Goal: Transaction & Acquisition: Download file/media

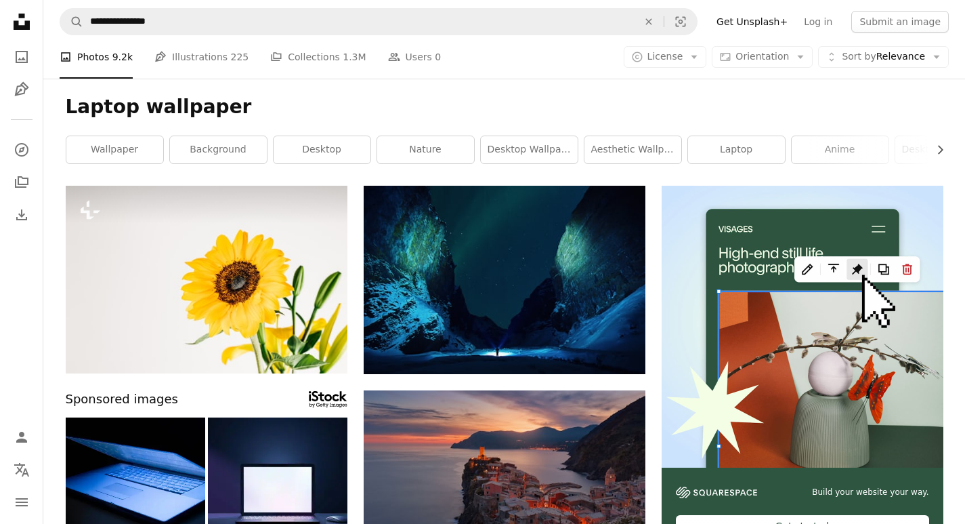
scroll to position [745, 0]
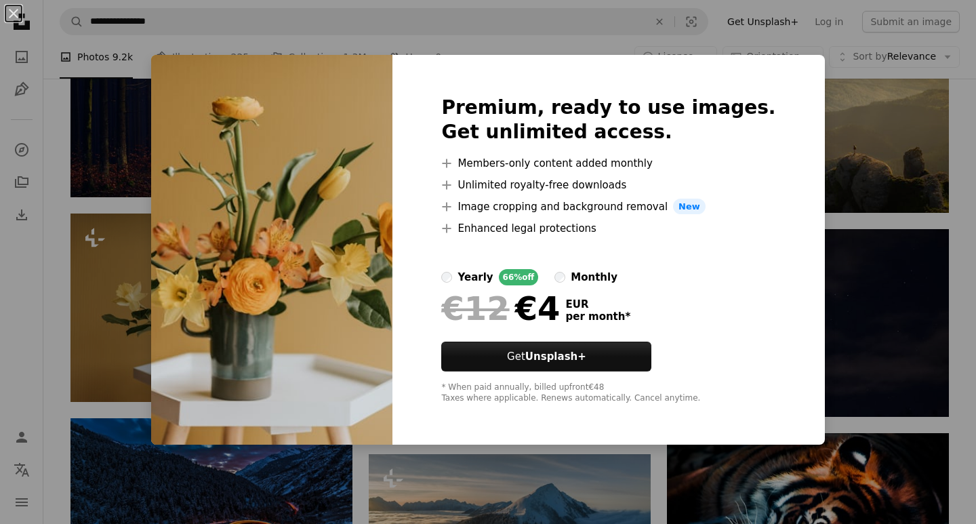
click at [263, 169] on img at bounding box center [271, 250] width 241 height 390
click at [789, 89] on div "Premium, ready to use images. Get unlimited access. A plus sign Members-only co…" at bounding box center [608, 250] width 432 height 390
click at [127, 264] on div "An X shape Premium, ready to use images. Get unlimited access. A plus sign Memb…" at bounding box center [488, 262] width 976 height 524
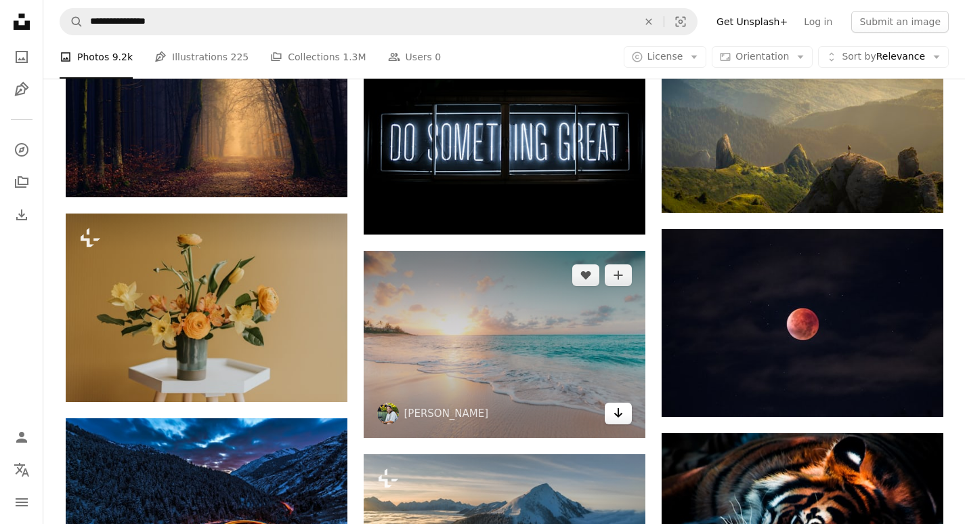
click at [616, 417] on icon "Arrow pointing down" at bounding box center [618, 412] width 11 height 16
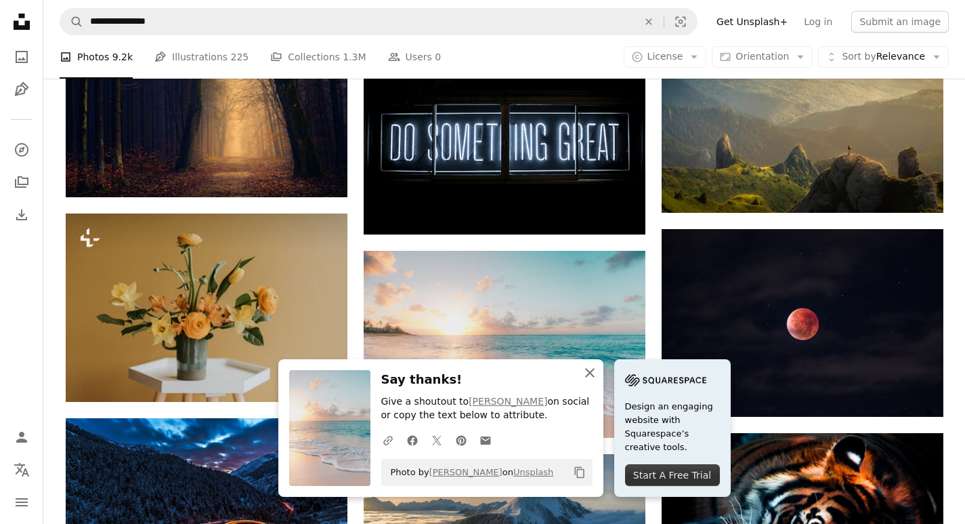
click at [594, 375] on icon "An X shape" at bounding box center [590, 372] width 16 height 16
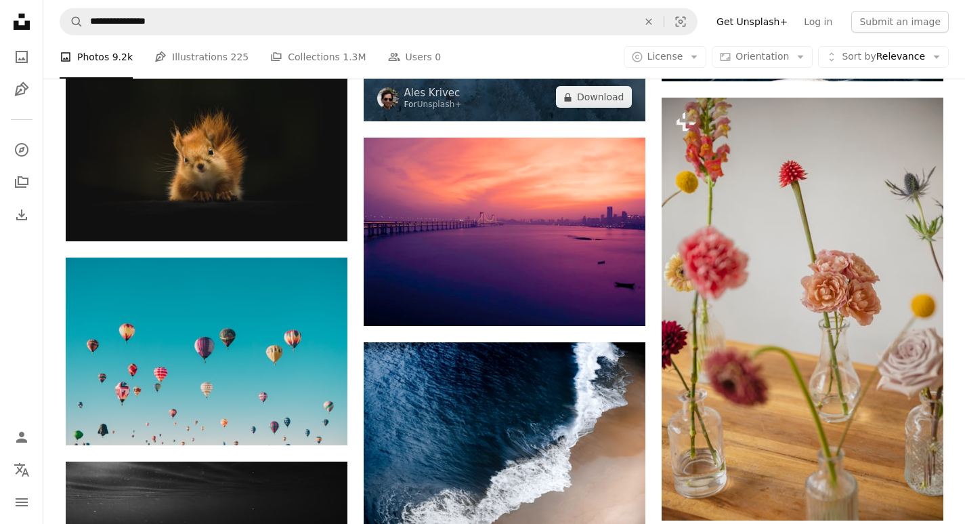
scroll to position [1287, 0]
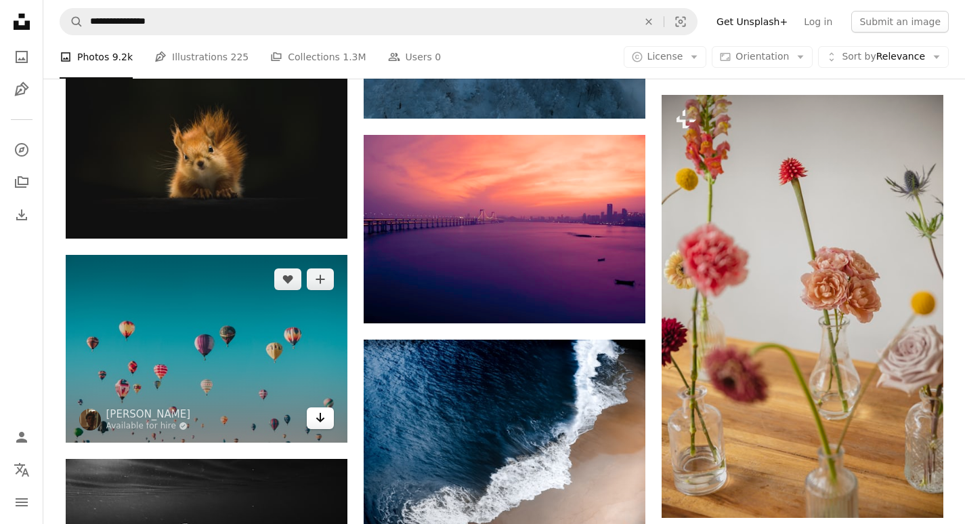
click at [313, 415] on link "Arrow pointing down" at bounding box center [320, 418] width 27 height 22
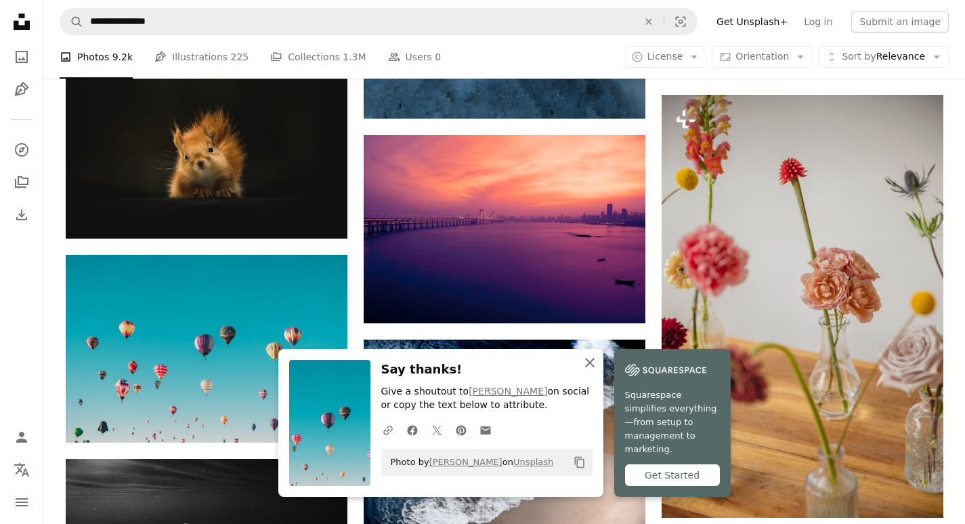
click at [593, 371] on icon "An X shape" at bounding box center [590, 362] width 16 height 16
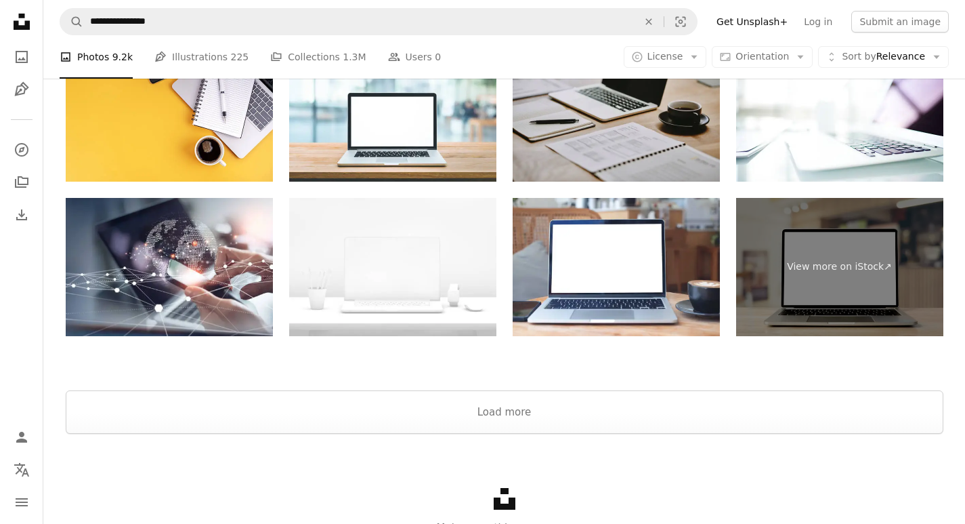
scroll to position [2002, 0]
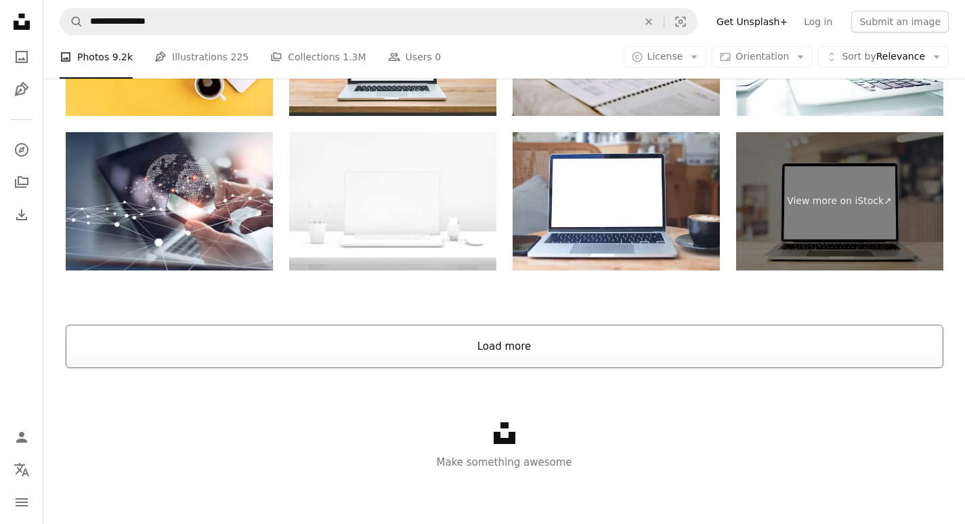
click at [484, 345] on button "Load more" at bounding box center [505, 345] width 878 height 43
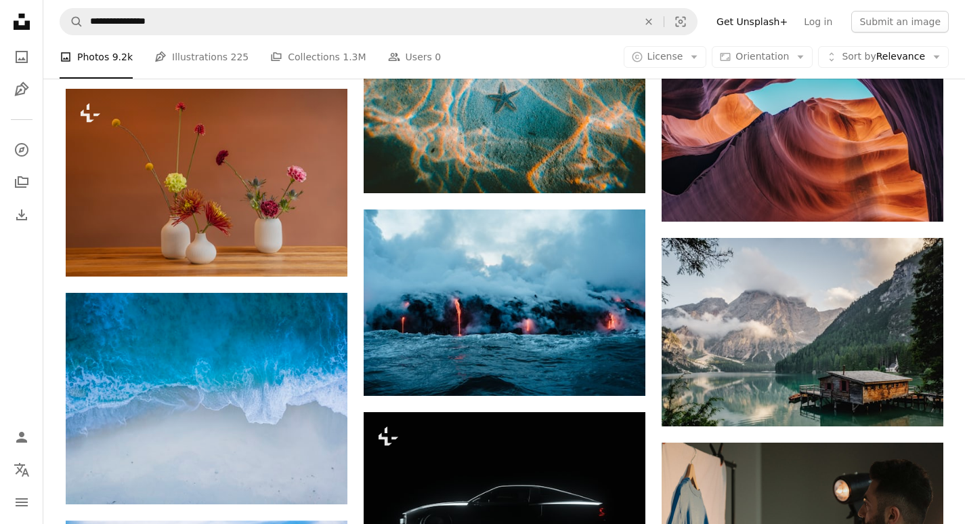
scroll to position [3221, 0]
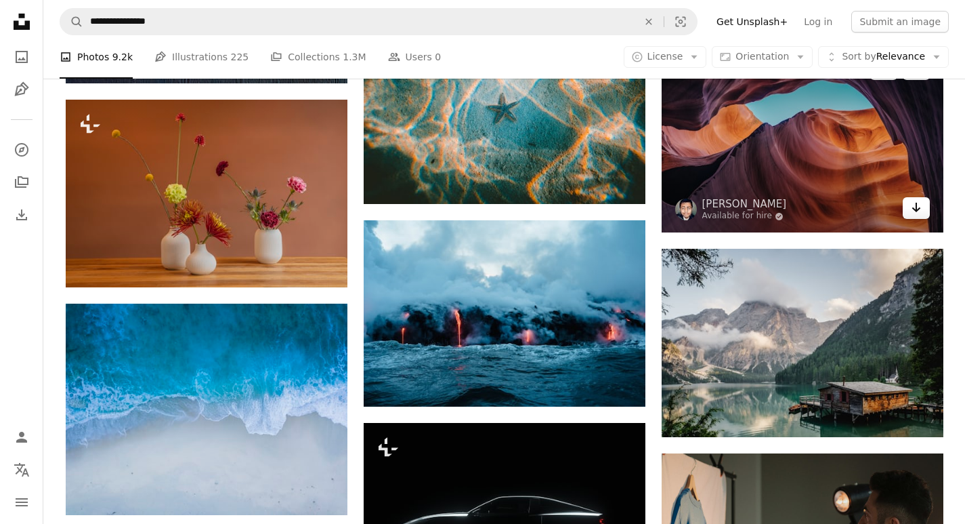
click at [919, 206] on icon "Arrow pointing down" at bounding box center [916, 207] width 11 height 16
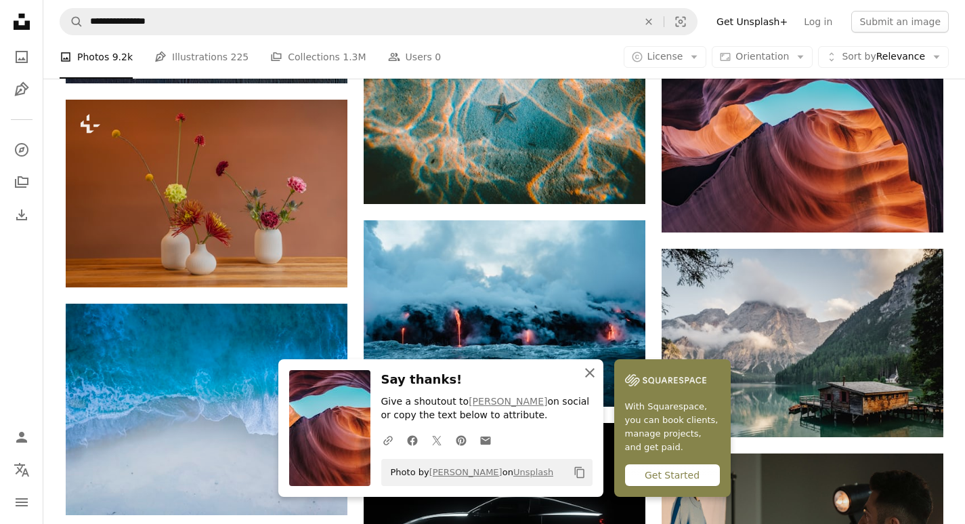
click at [589, 375] on icon "An X shape" at bounding box center [590, 372] width 16 height 16
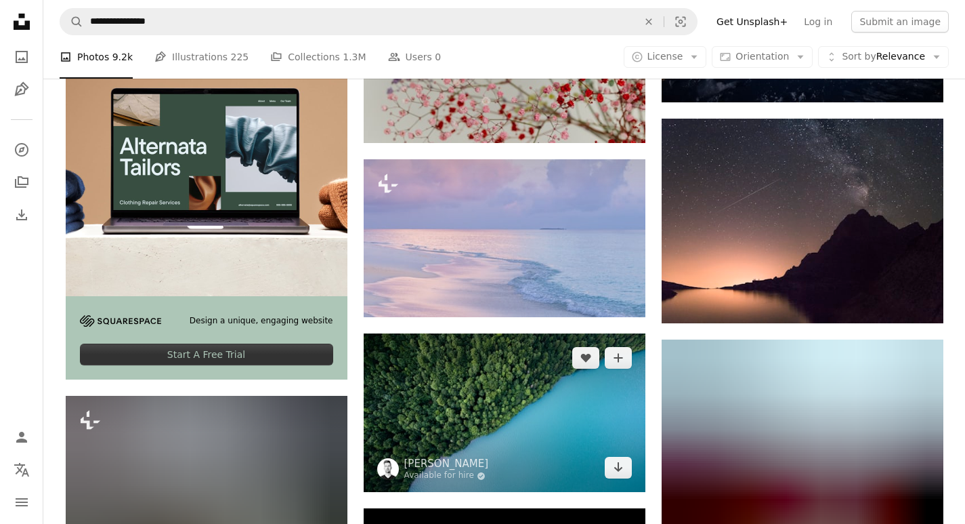
scroll to position [2070, 0]
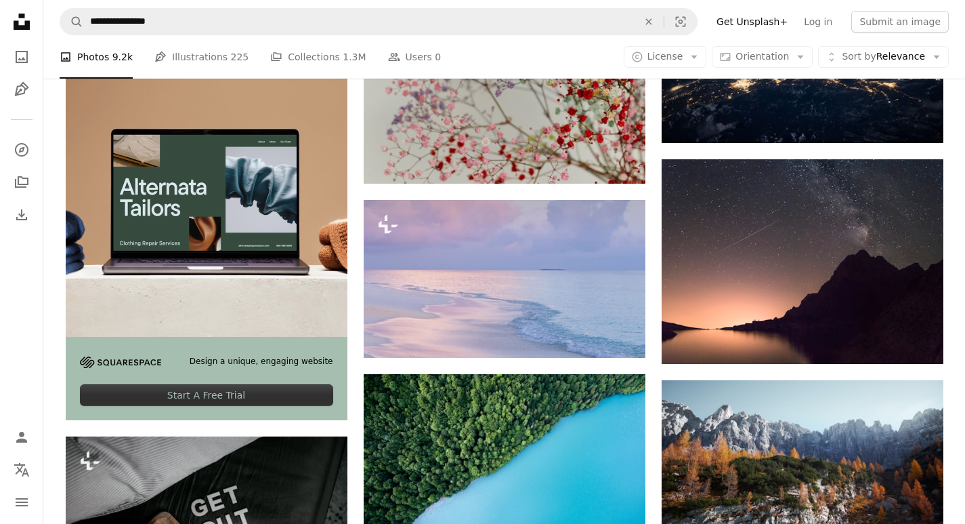
click at [228, 398] on div "Start A Free Trial" at bounding box center [206, 395] width 253 height 22
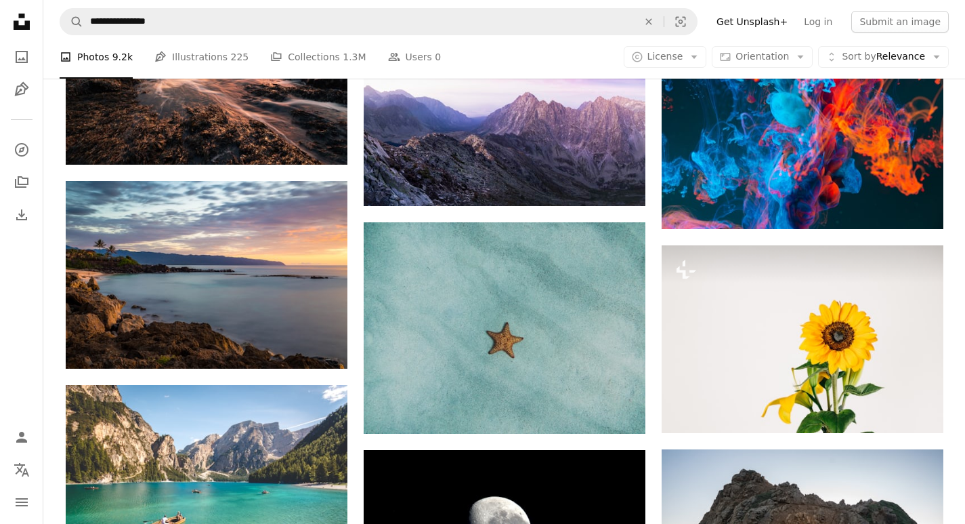
scroll to position [4644, 0]
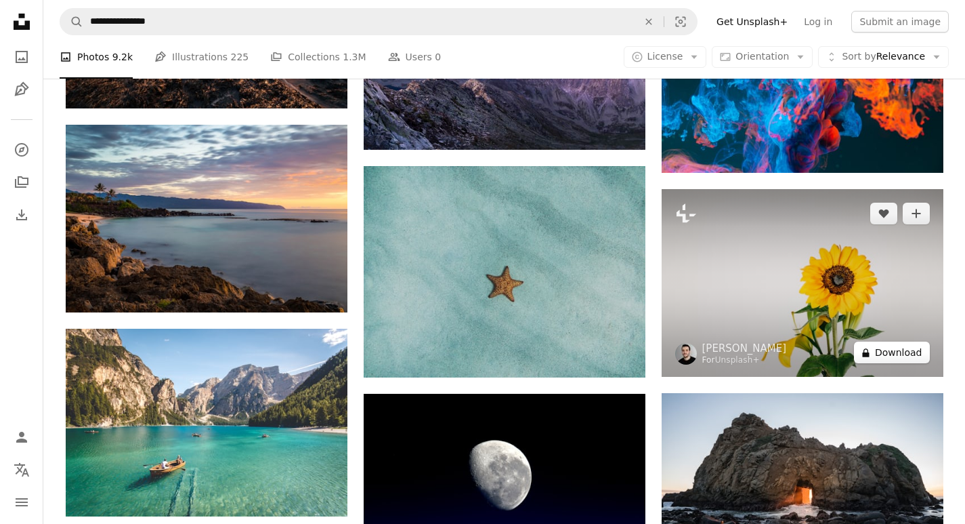
click at [899, 352] on button "A lock Download" at bounding box center [892, 352] width 76 height 22
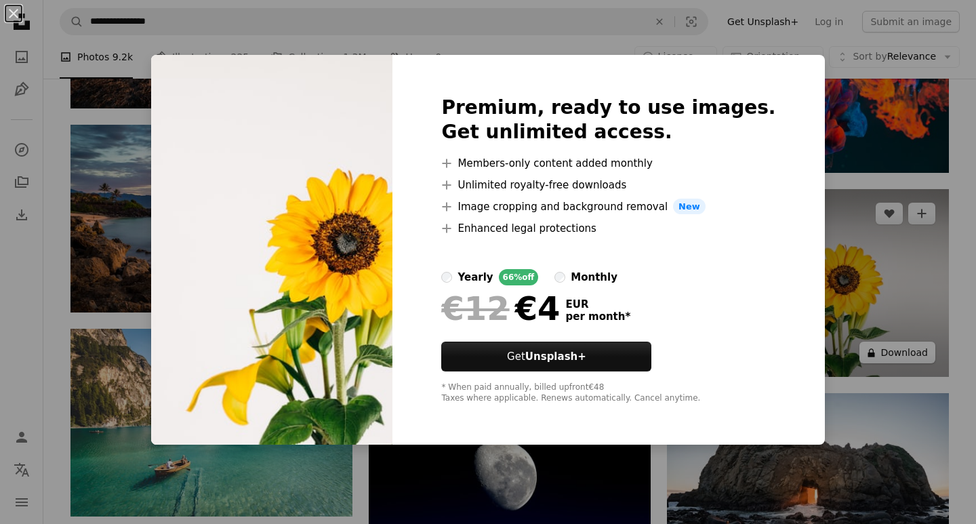
click at [899, 352] on div "An X shape Premium, ready to use images. Get unlimited access. A plus sign Memb…" at bounding box center [488, 262] width 976 height 524
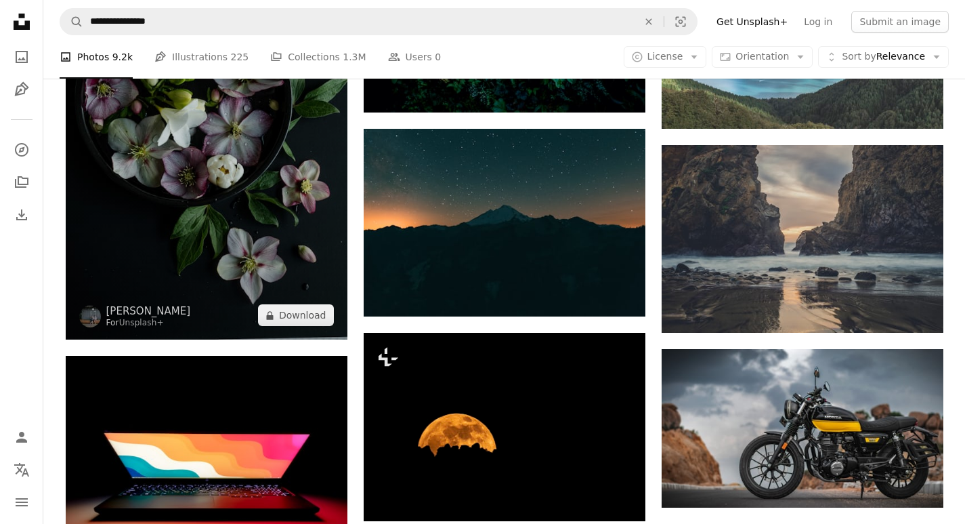
scroll to position [6134, 0]
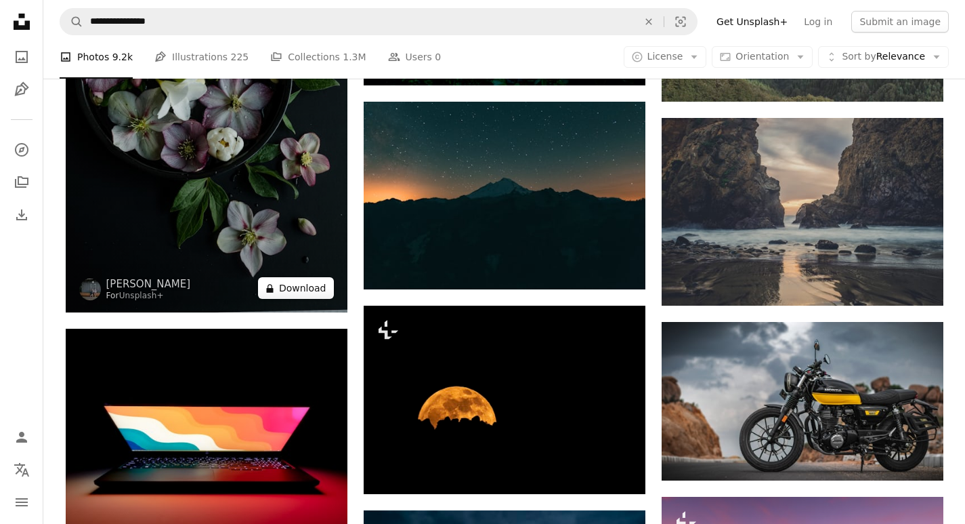
click at [297, 289] on button "A lock Download" at bounding box center [296, 288] width 76 height 22
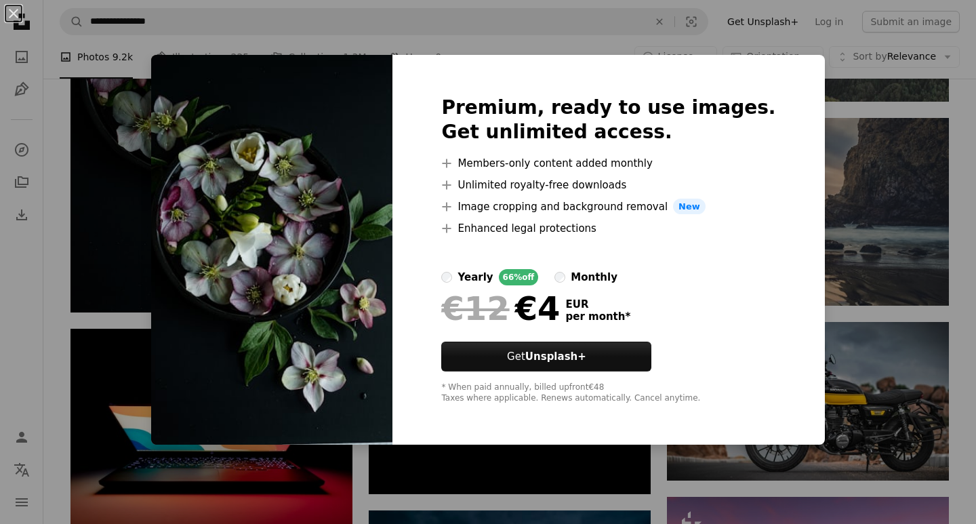
click at [297, 287] on img at bounding box center [271, 250] width 241 height 390
click at [918, 357] on div "An X shape Premium, ready to use images. Get unlimited access. A plus sign Memb…" at bounding box center [488, 262] width 976 height 524
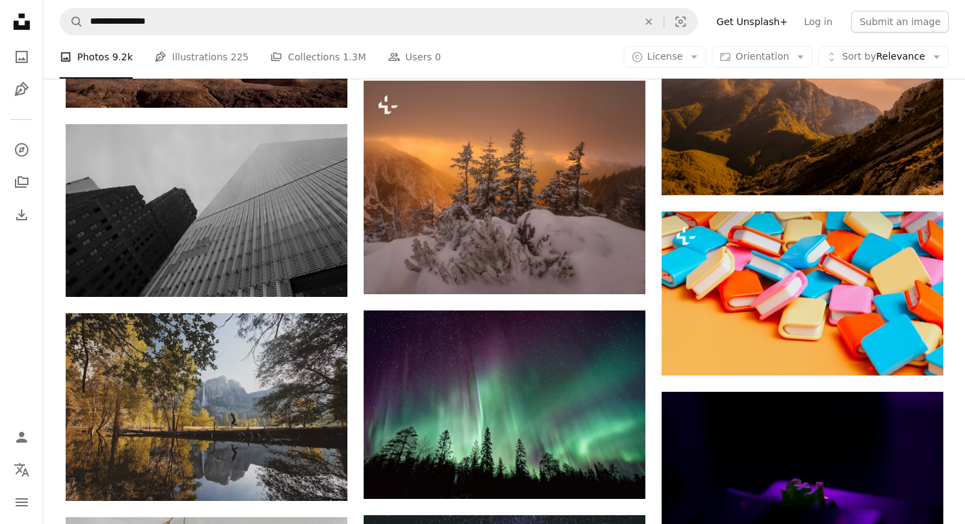
scroll to position [8031, 0]
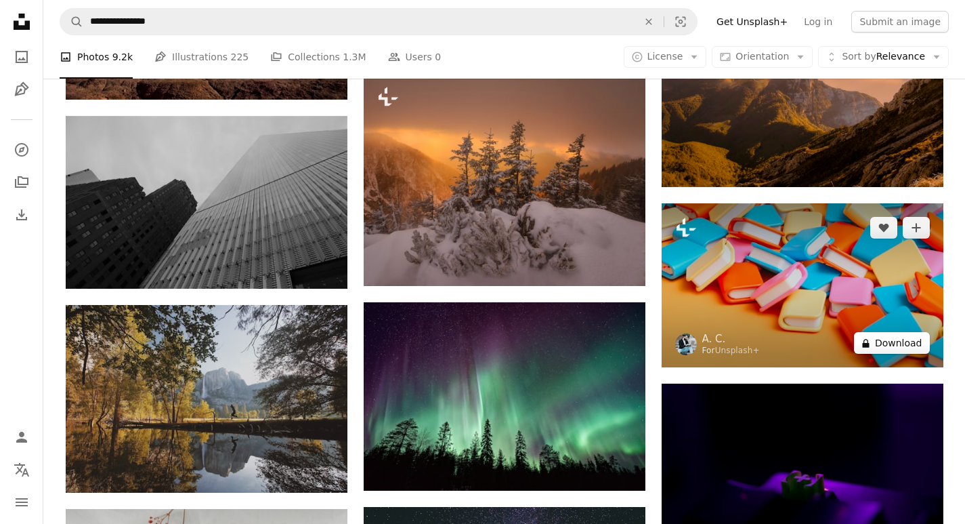
click at [904, 337] on button "A lock Download" at bounding box center [892, 343] width 76 height 22
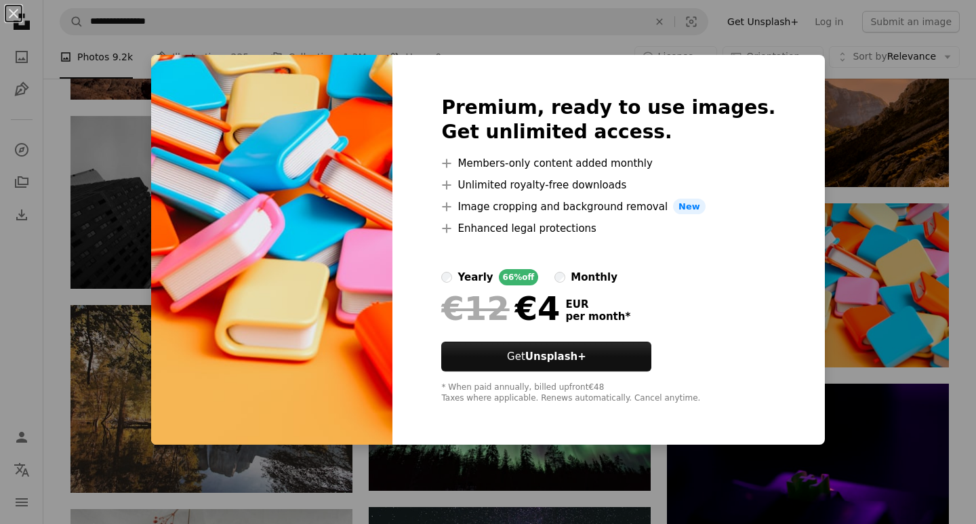
click at [864, 337] on div "An X shape Premium, ready to use images. Get unlimited access. A plus sign Memb…" at bounding box center [488, 262] width 976 height 524
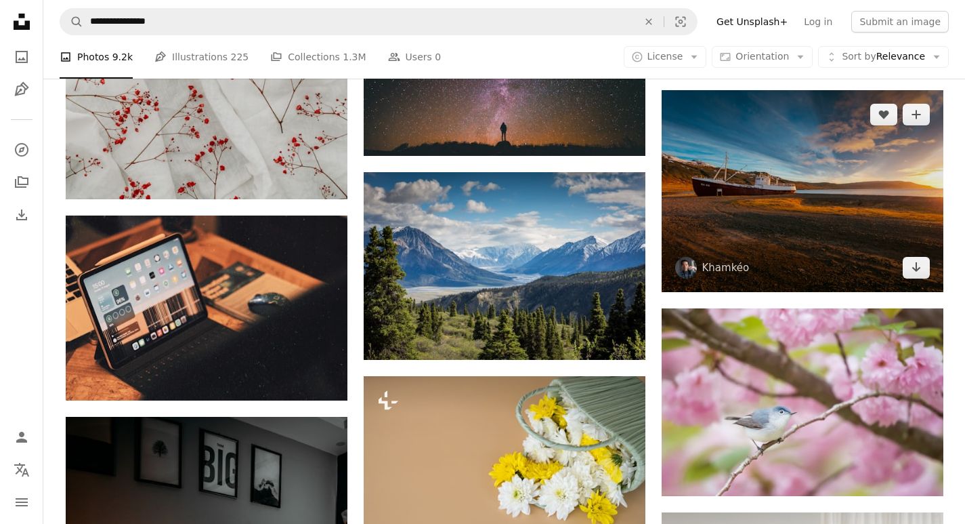
scroll to position [8844, 0]
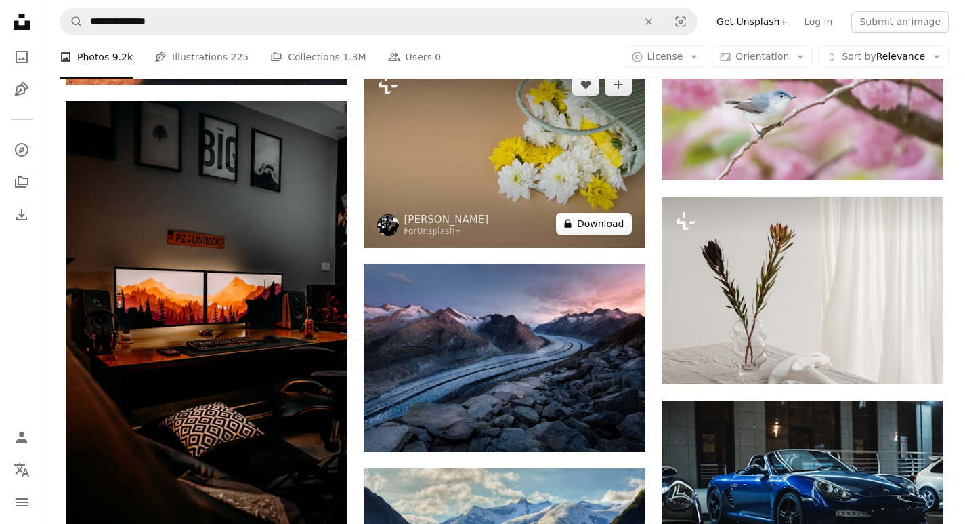
click at [603, 219] on button "A lock Download" at bounding box center [594, 224] width 76 height 22
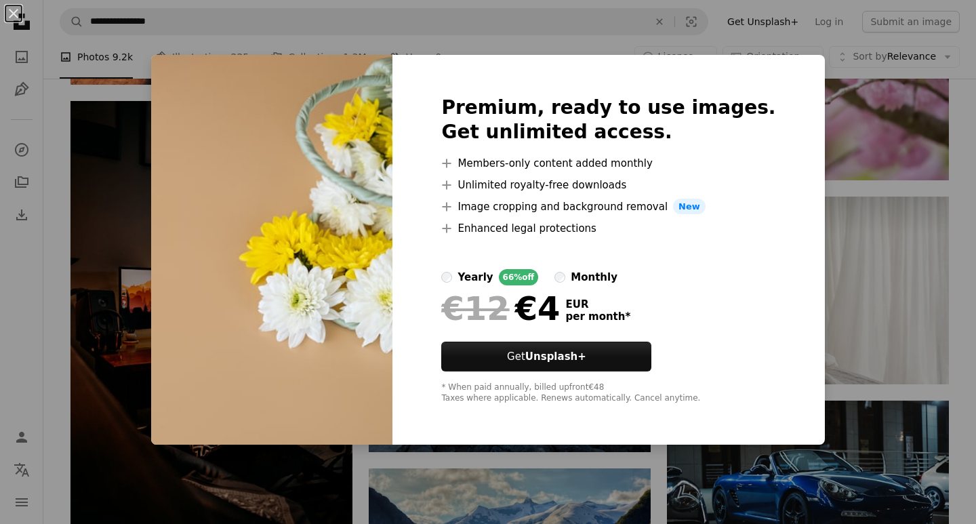
click at [842, 251] on div "An X shape Premium, ready to use images. Get unlimited access. A plus sign Memb…" at bounding box center [488, 262] width 976 height 524
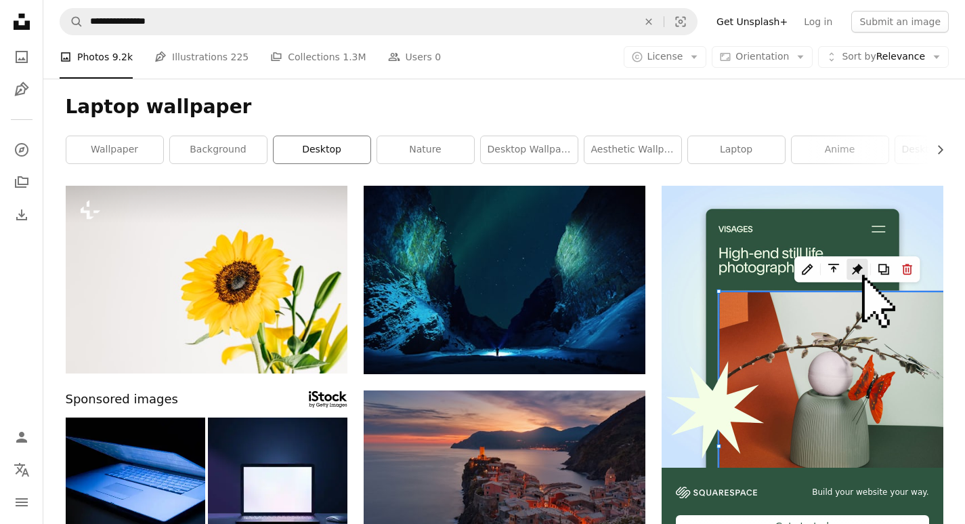
click at [362, 148] on link "desktop" at bounding box center [322, 149] width 97 height 27
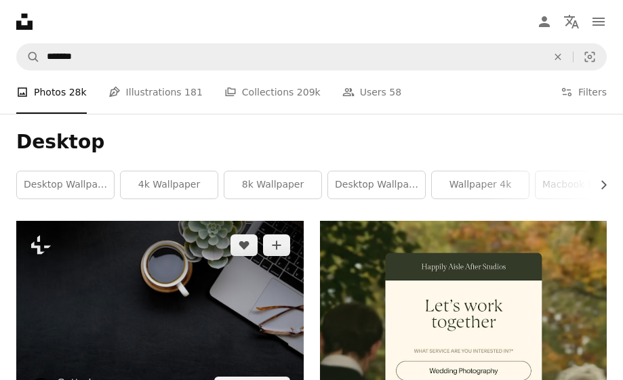
click at [121, 311] on img at bounding box center [159, 316] width 287 height 191
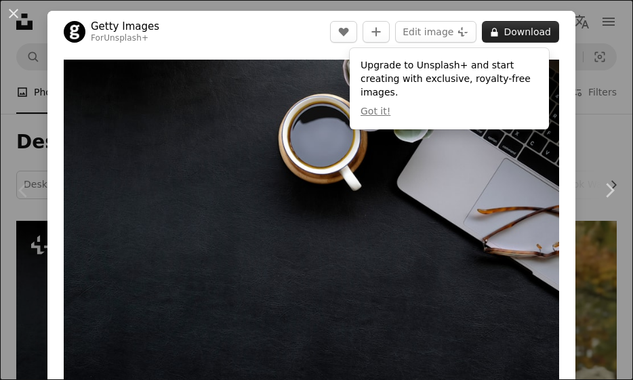
click at [502, 33] on button "A lock Download" at bounding box center [520, 32] width 77 height 22
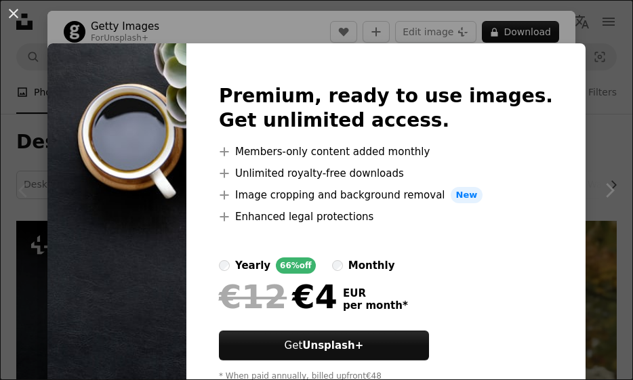
click at [587, 208] on div "An X shape Premium, ready to use images. Get unlimited access. A plus sign Memb…" at bounding box center [316, 190] width 633 height 380
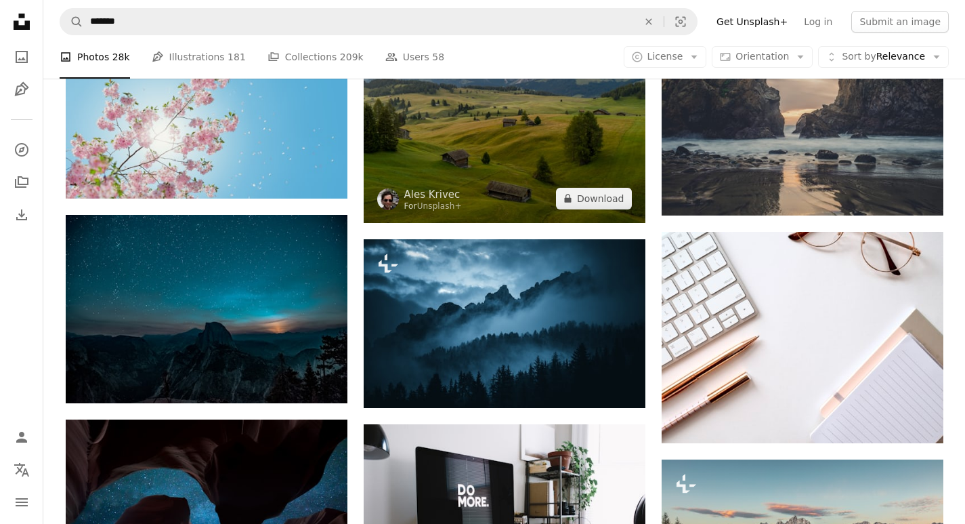
scroll to position [948, 0]
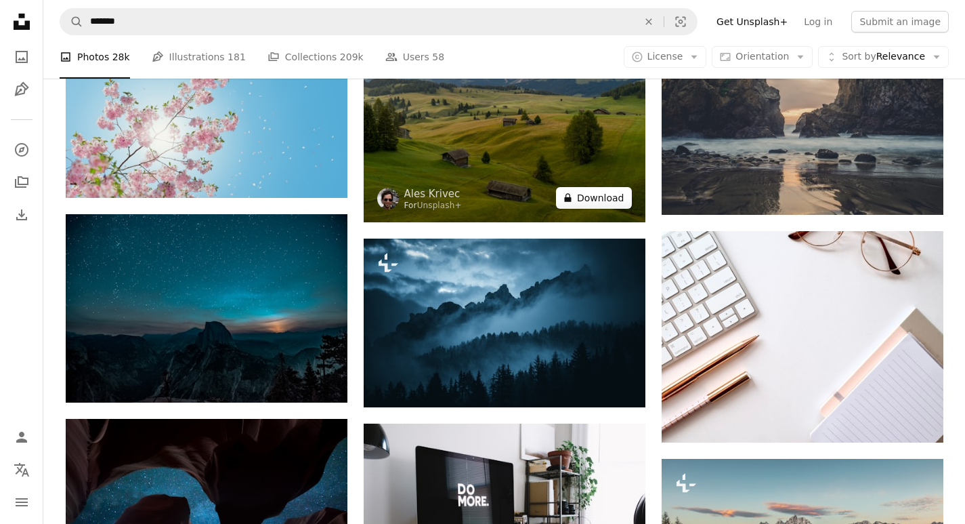
click at [598, 195] on button "A lock Download" at bounding box center [594, 198] width 76 height 22
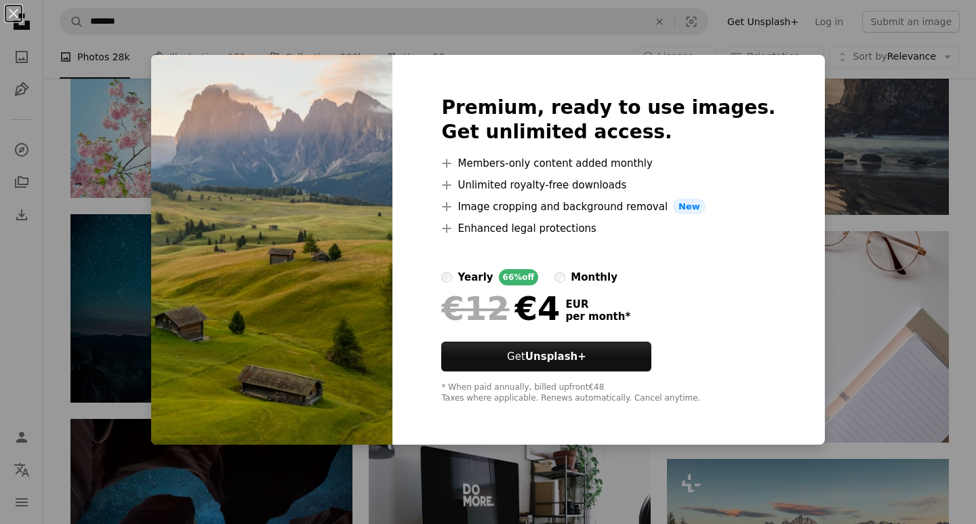
click at [905, 316] on div "An X shape Premium, ready to use images. Get unlimited access. A plus sign Memb…" at bounding box center [488, 262] width 976 height 524
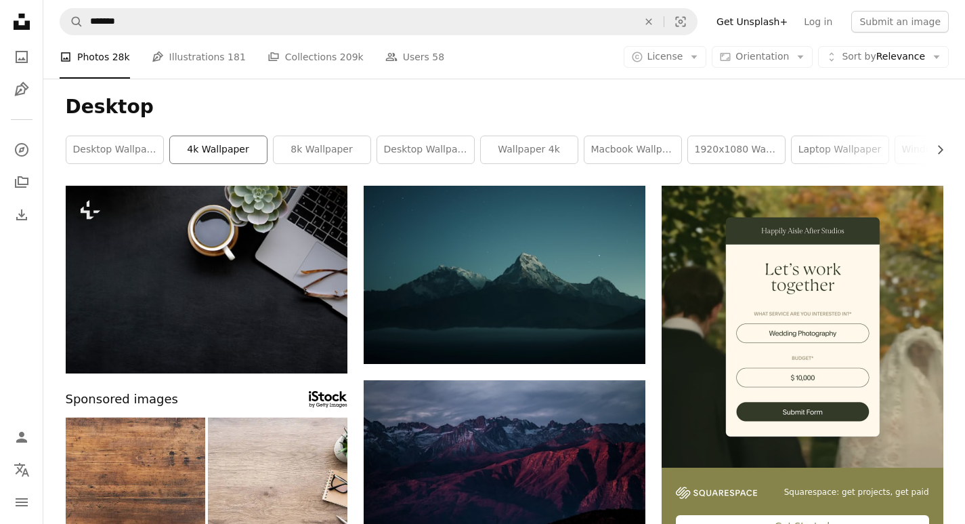
click at [236, 146] on link "4k wallpaper" at bounding box center [218, 149] width 97 height 27
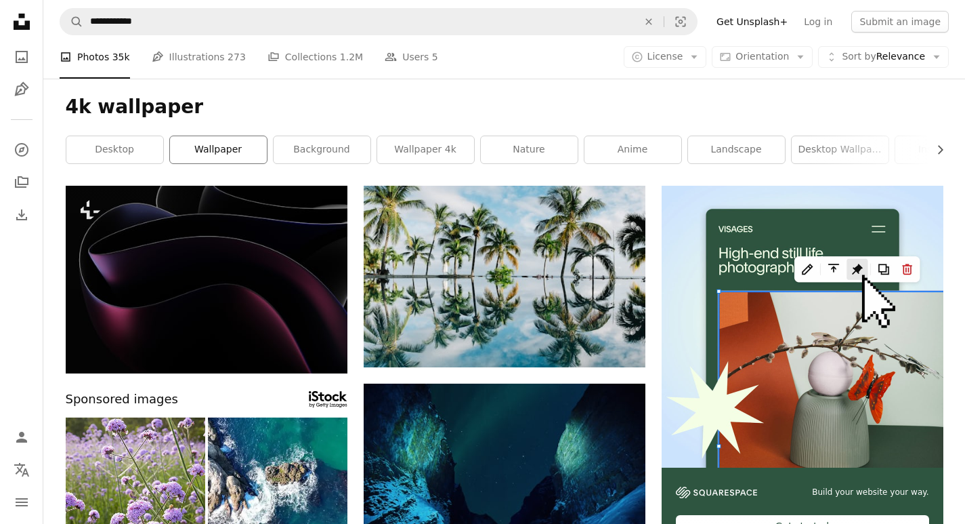
click at [227, 145] on link "wallpaper" at bounding box center [218, 149] width 97 height 27
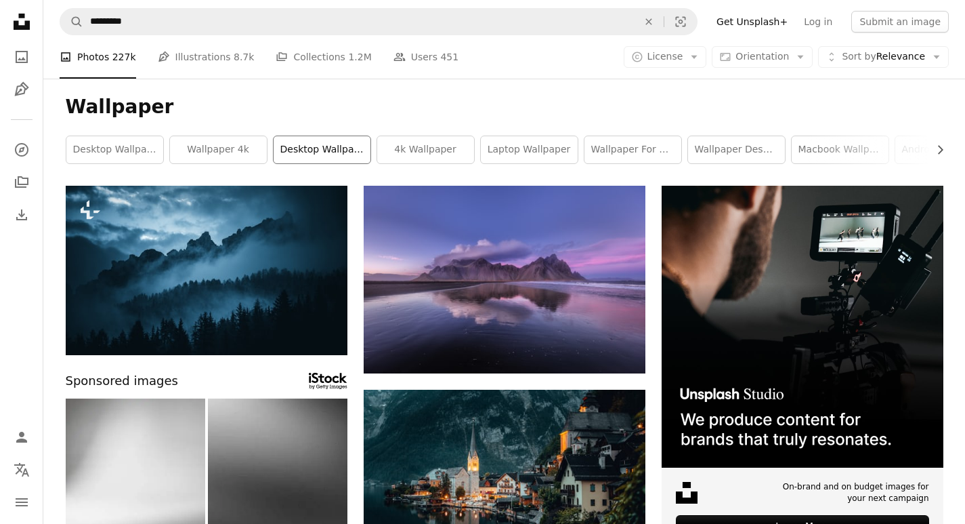
click at [299, 144] on link "desktop wallpaper" at bounding box center [322, 149] width 97 height 27
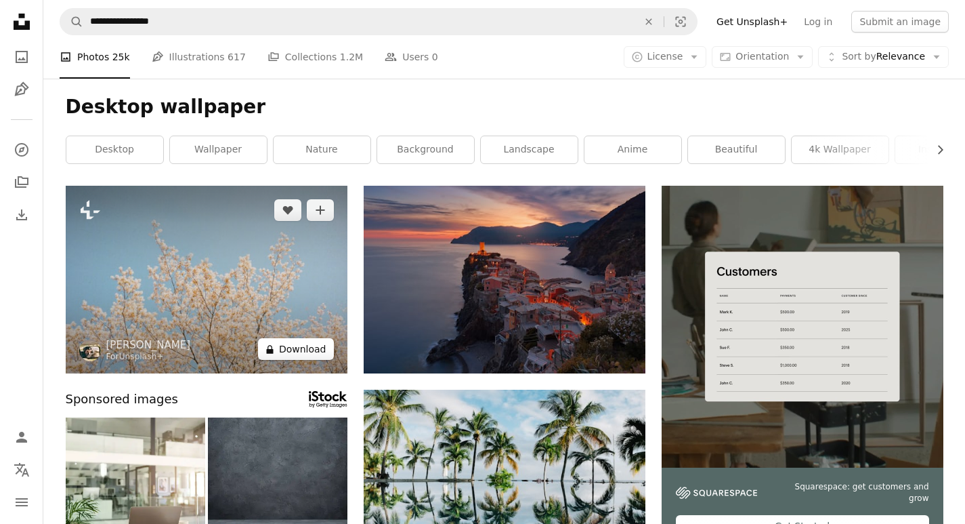
click at [302, 350] on button "A lock Download" at bounding box center [296, 349] width 76 height 22
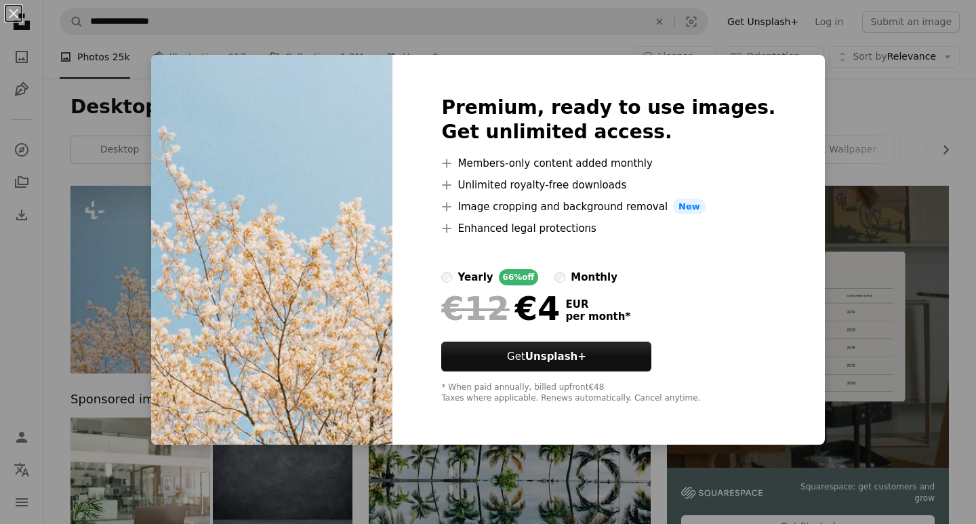
click at [302, 350] on img at bounding box center [271, 250] width 241 height 390
click at [151, 287] on div "An X shape Premium, ready to use images. Get unlimited access. A plus sign Memb…" at bounding box center [488, 262] width 976 height 524
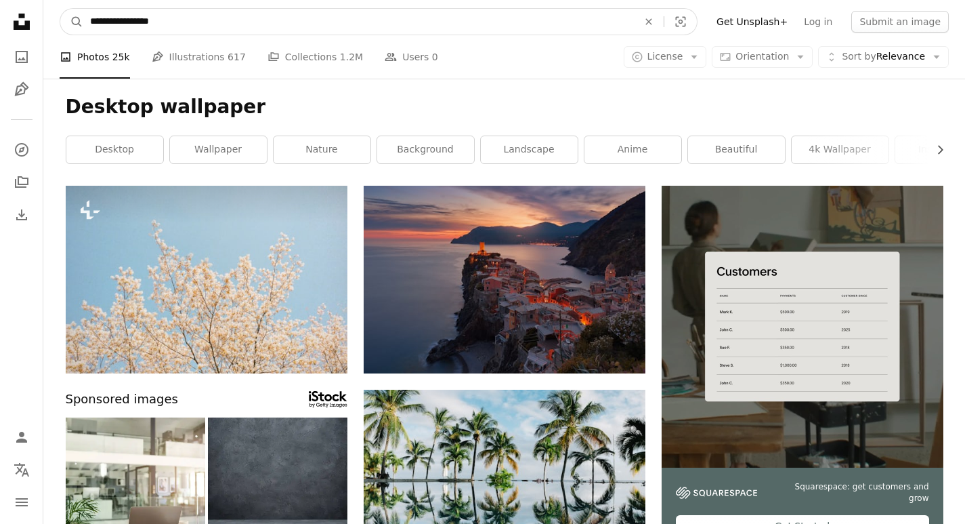
click at [204, 21] on input "**********" at bounding box center [358, 22] width 551 height 26
type input "**********"
click button "A magnifying glass" at bounding box center [71, 22] width 23 height 26
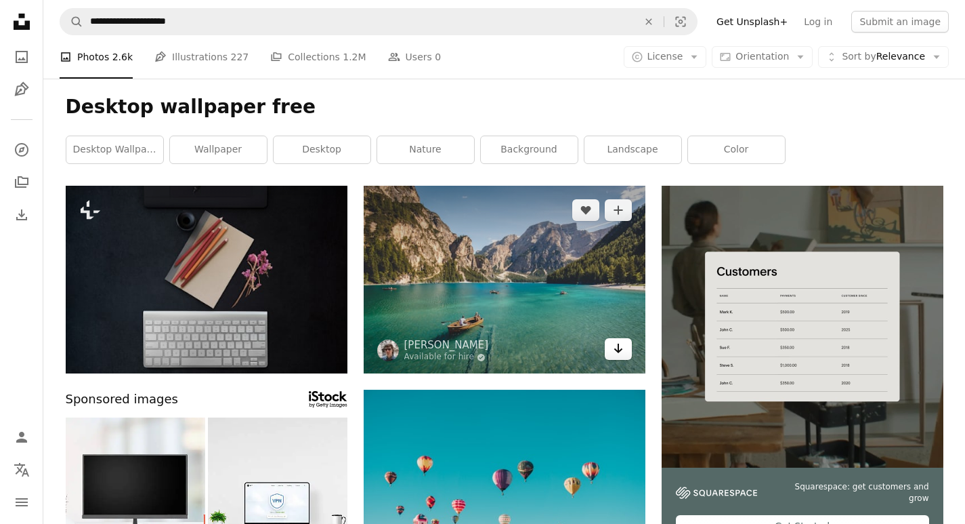
click at [623, 349] on icon "Arrow pointing down" at bounding box center [618, 348] width 11 height 16
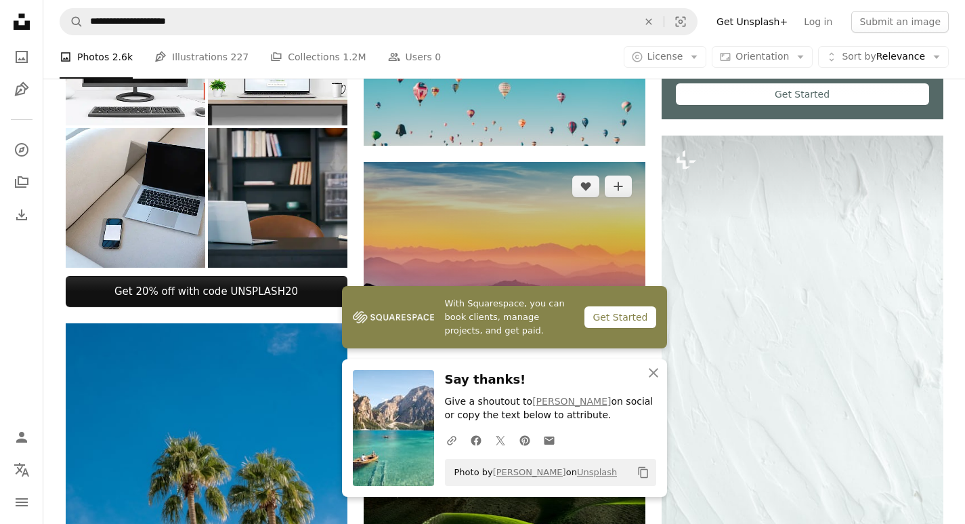
scroll to position [474, 0]
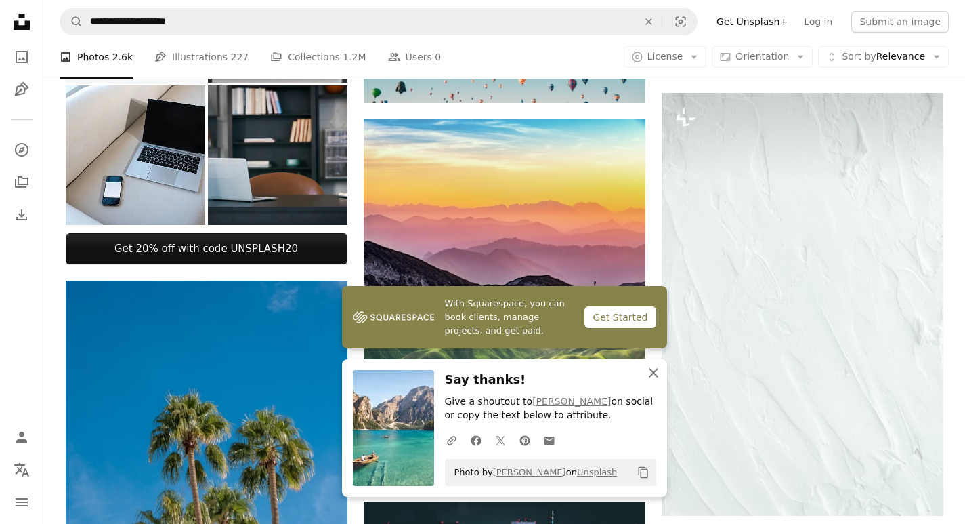
click at [652, 375] on icon "An X shape" at bounding box center [654, 372] width 16 height 16
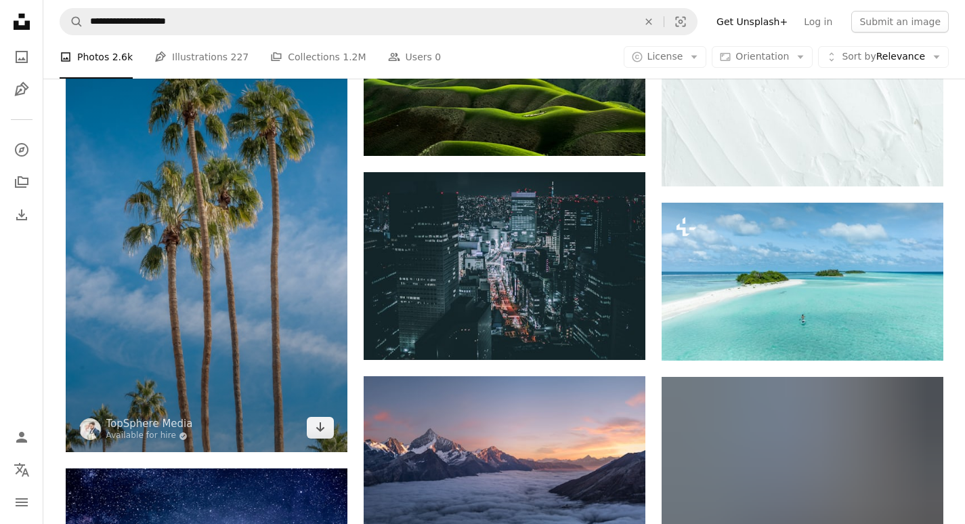
scroll to position [813, 0]
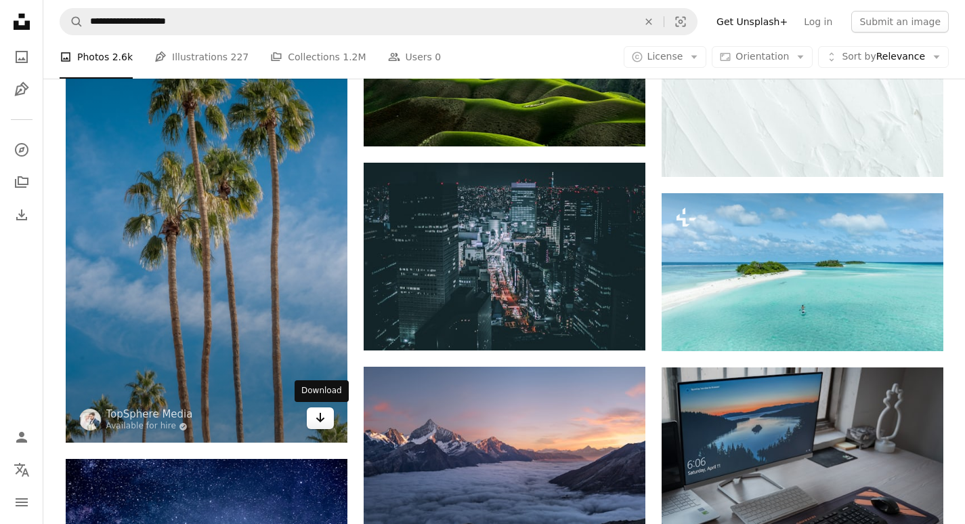
click at [320, 424] on icon "Arrow pointing down" at bounding box center [320, 417] width 11 height 16
